Goal: Task Accomplishment & Management: Manage account settings

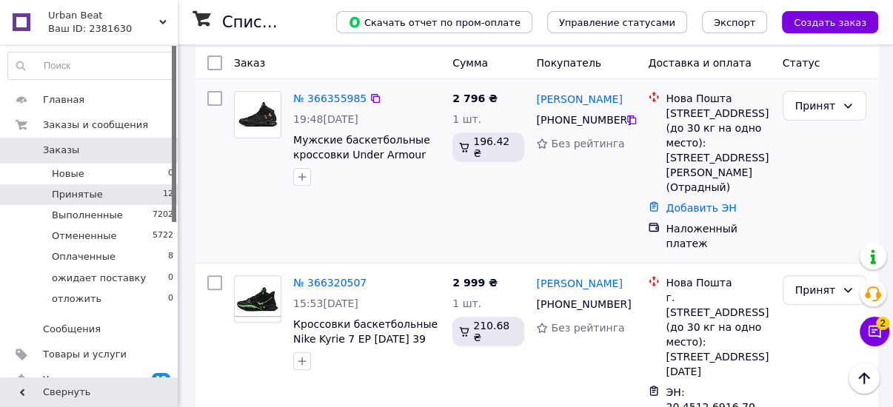
scroll to position [296, 0]
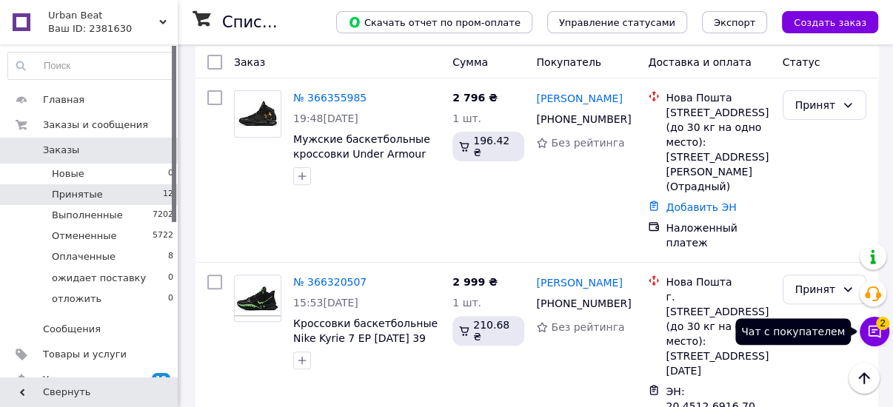
click at [879, 330] on icon at bounding box center [875, 332] width 13 height 13
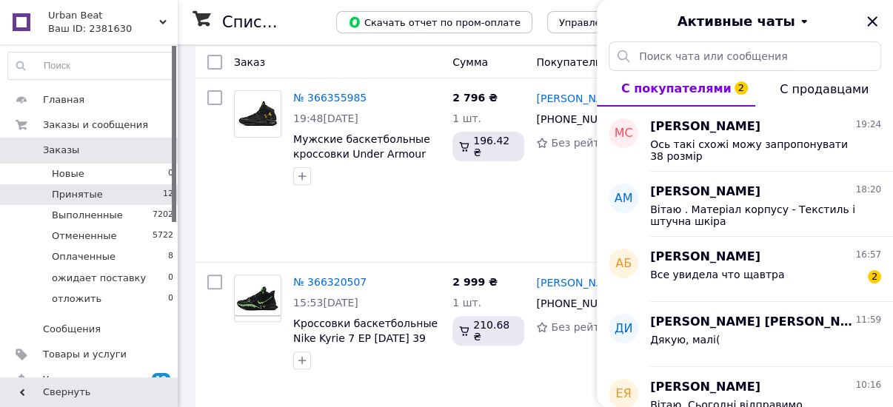
click at [874, 22] on icon "Закрыть" at bounding box center [872, 22] width 18 height 18
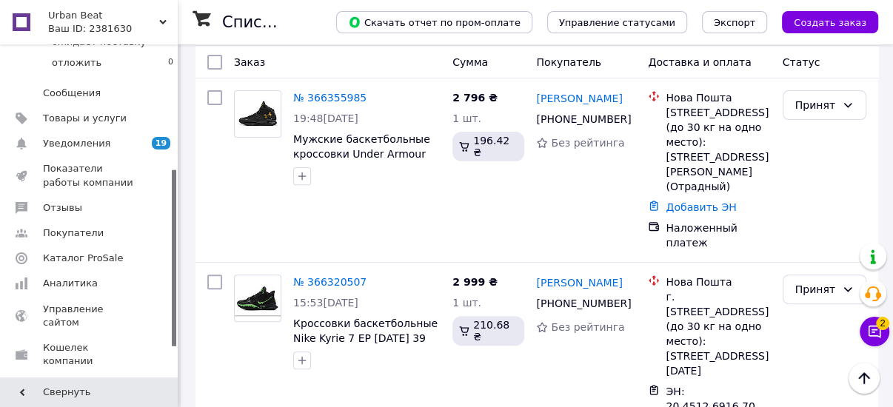
scroll to position [237, 0]
click at [101, 206] on span "Отзывы" at bounding box center [90, 207] width 94 height 13
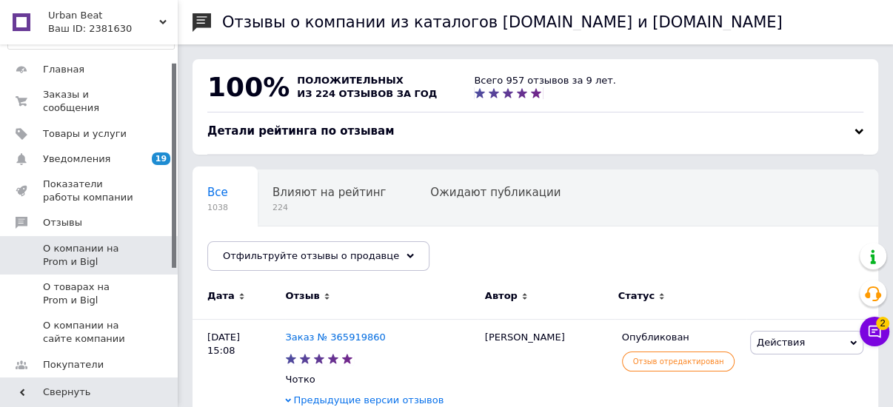
scroll to position [29, 0]
click at [78, 154] on span "Уведомления" at bounding box center [76, 160] width 67 height 13
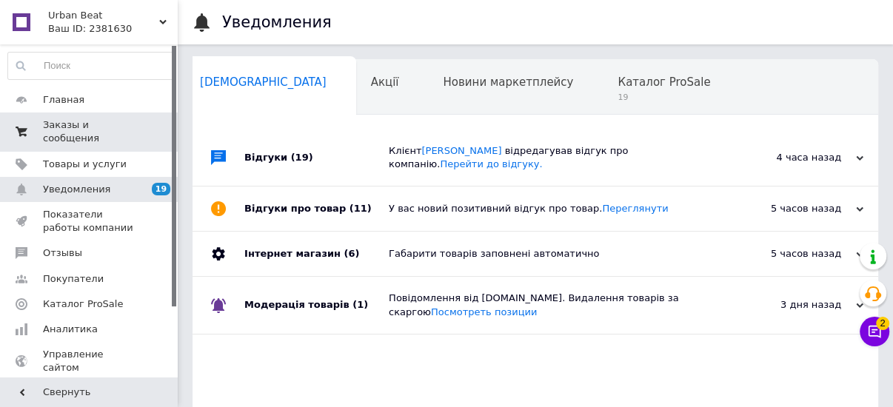
click at [78, 131] on link "Заказы и сообщения 0 0" at bounding box center [91, 132] width 182 height 39
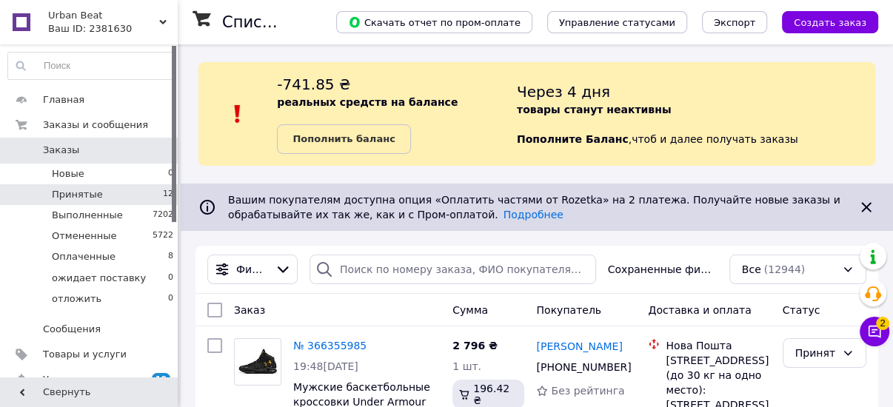
click at [75, 198] on span "Принятые" at bounding box center [77, 194] width 51 height 13
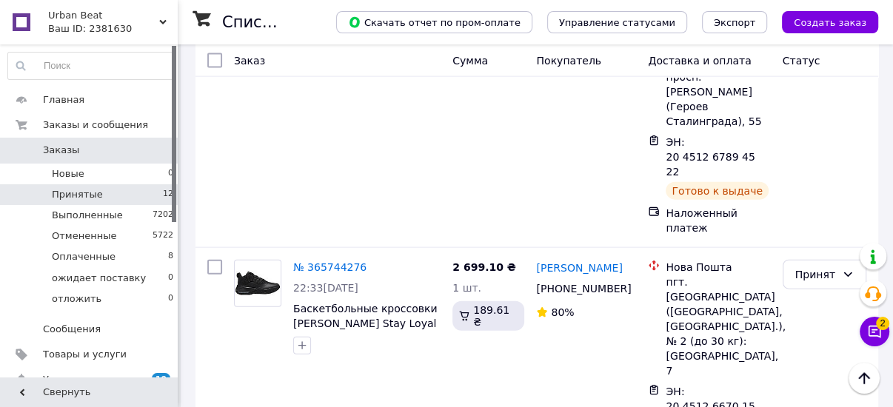
scroll to position [2155, 0]
